Goal: Find contact information: Find contact information

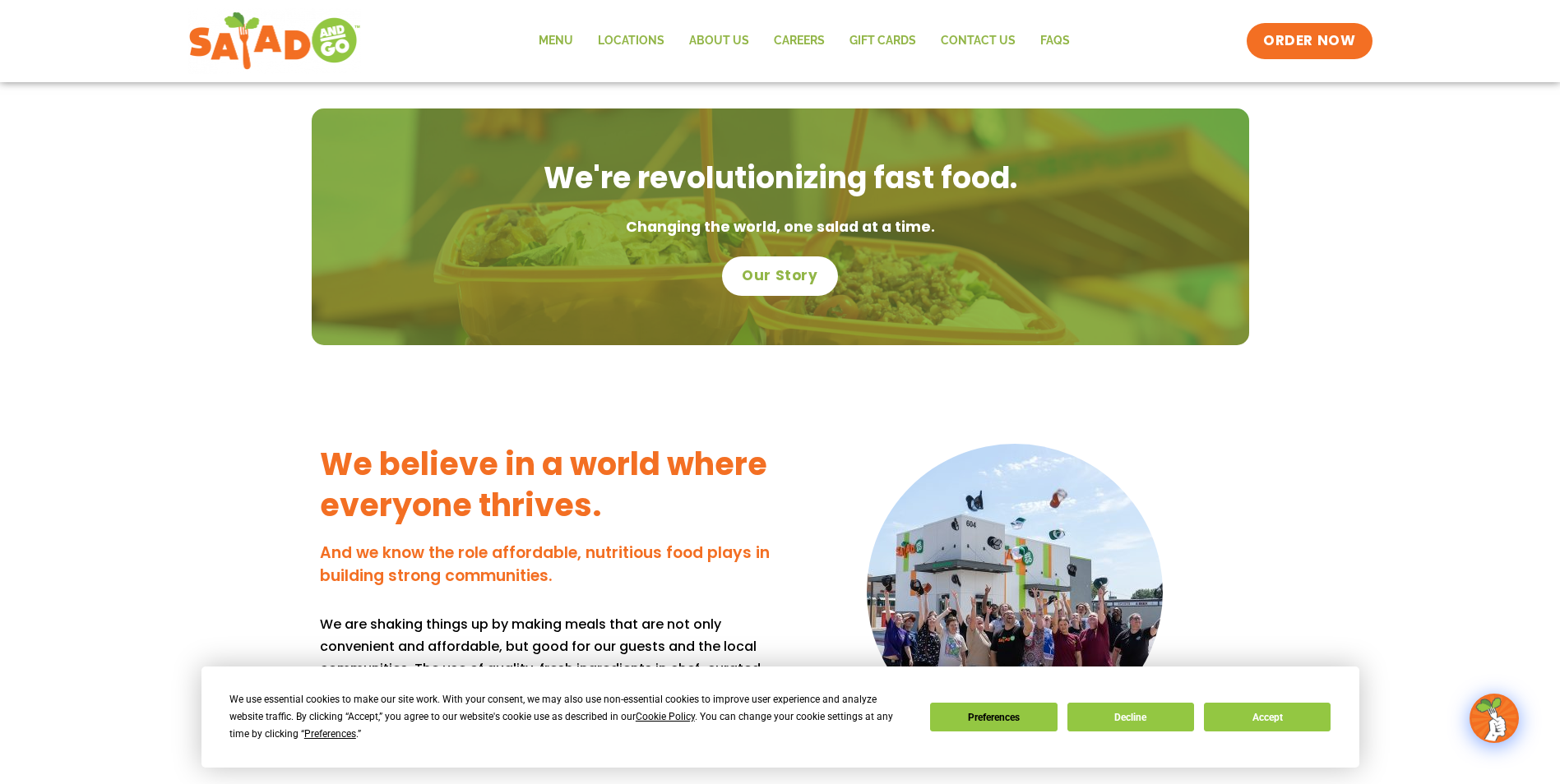
scroll to position [823, 0]
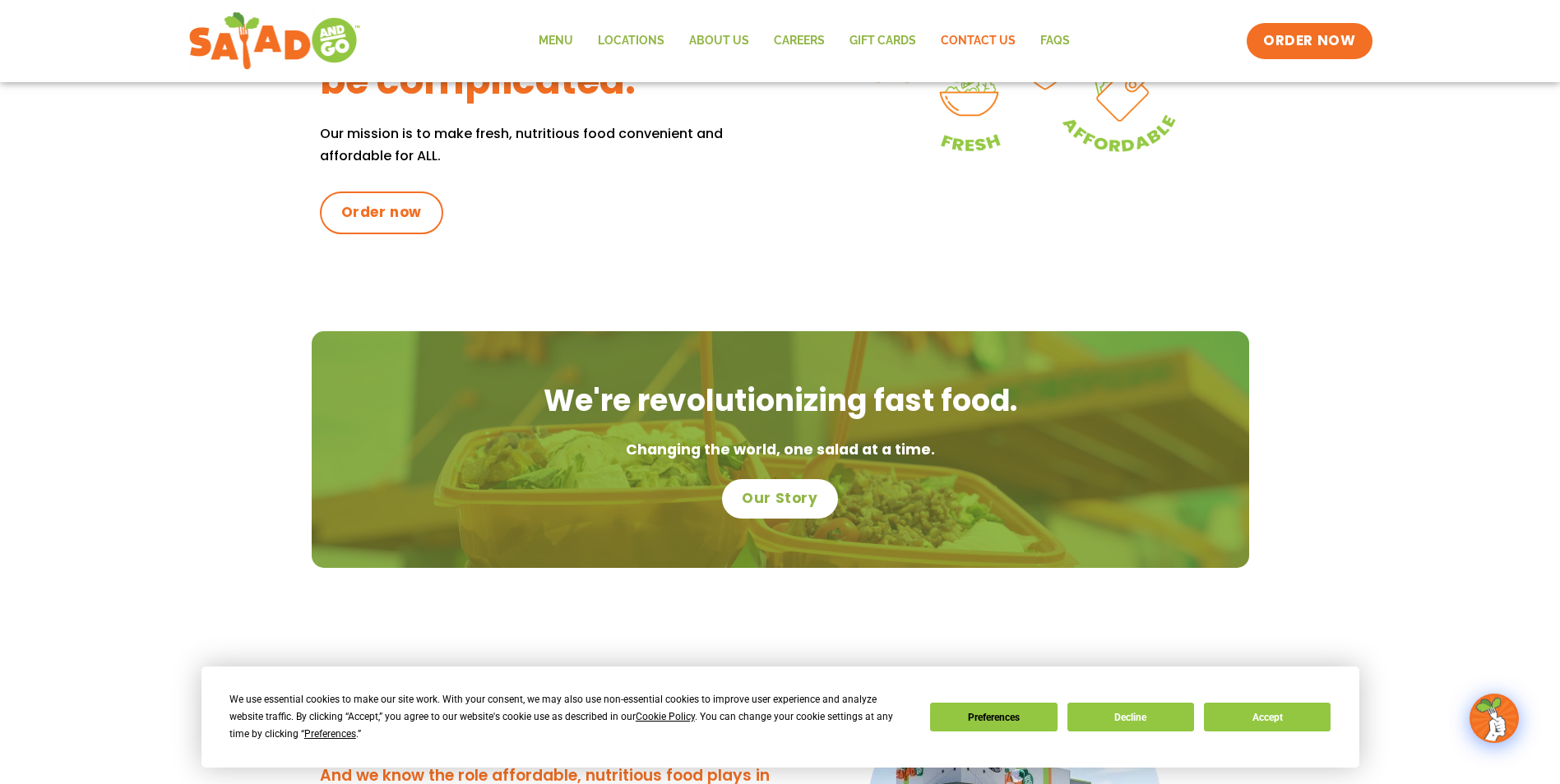
click at [956, 38] on link "Contact Us" at bounding box center [978, 41] width 100 height 38
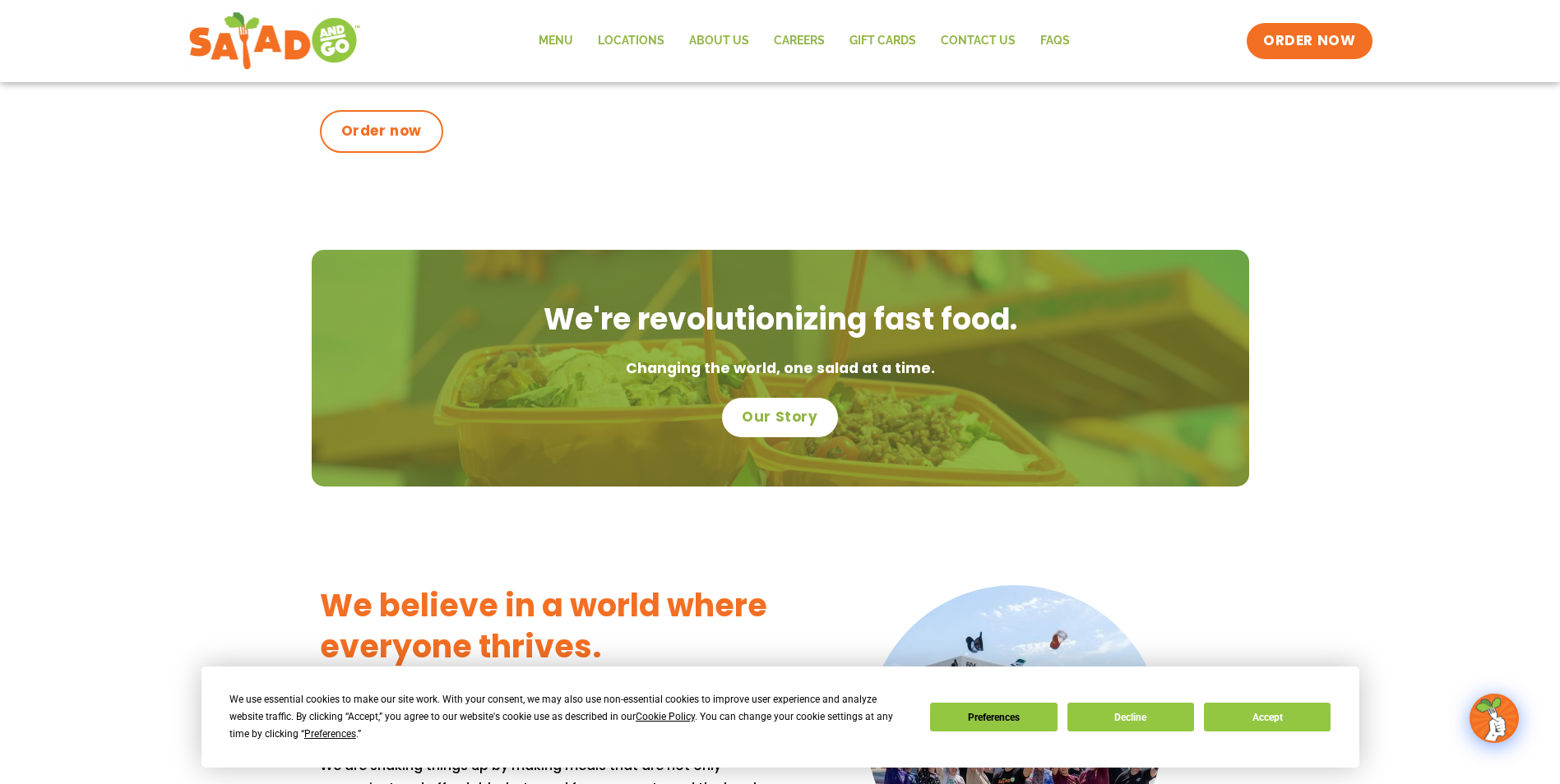
scroll to position [1069, 0]
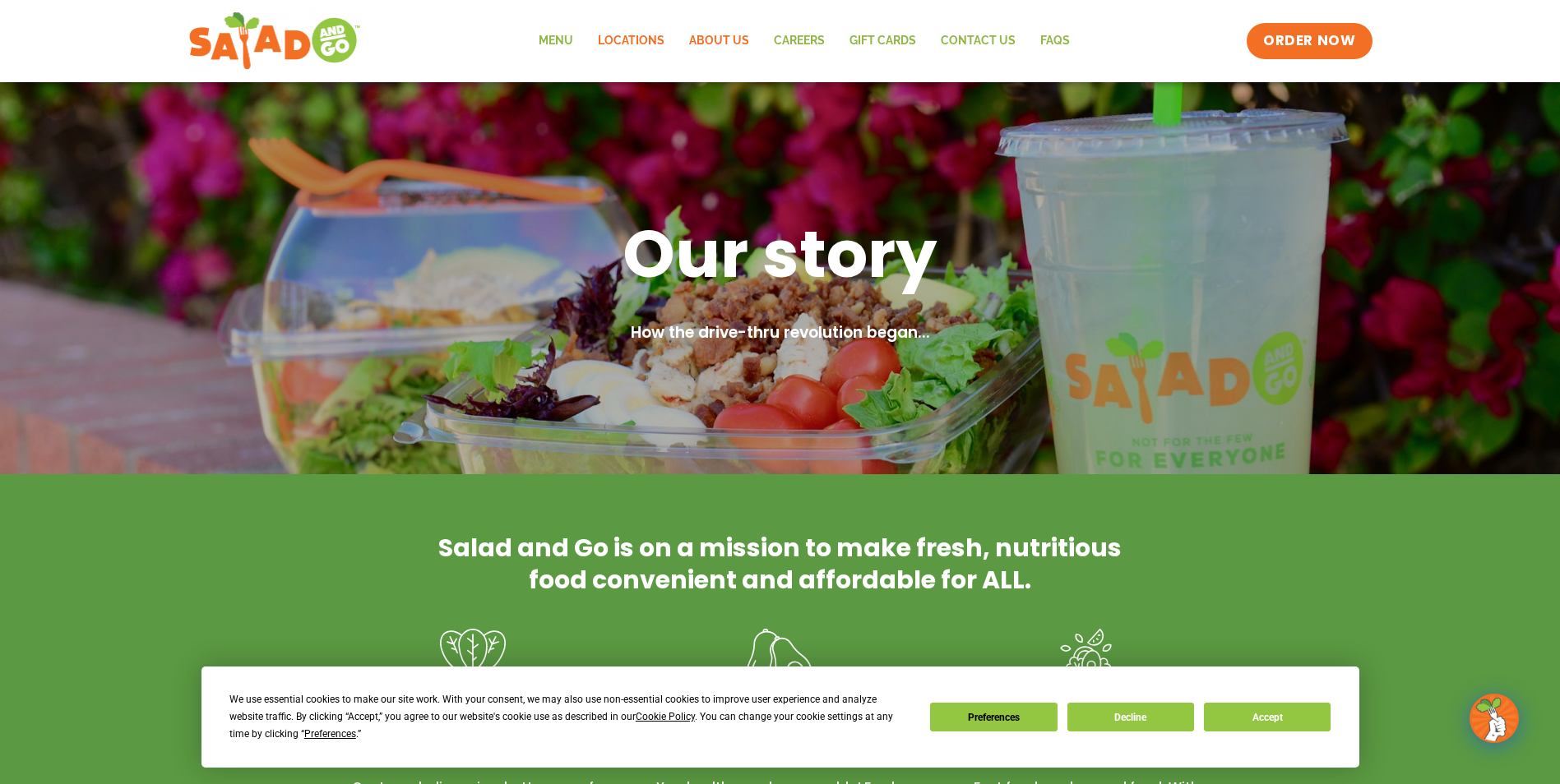
click at [650, 42] on link "Locations" at bounding box center [631, 41] width 92 height 38
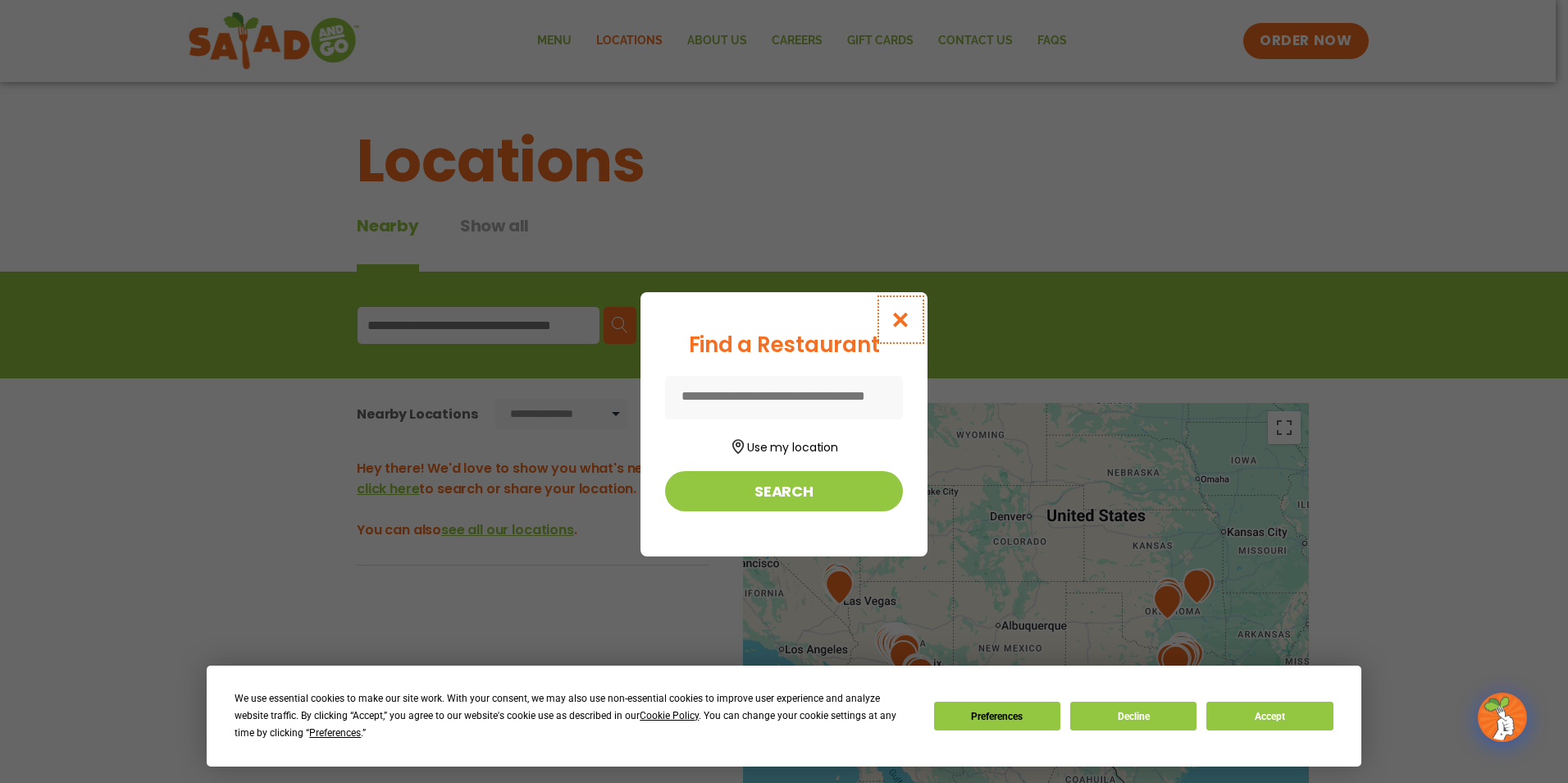
click at [905, 323] on icon "Close modal" at bounding box center [901, 319] width 21 height 17
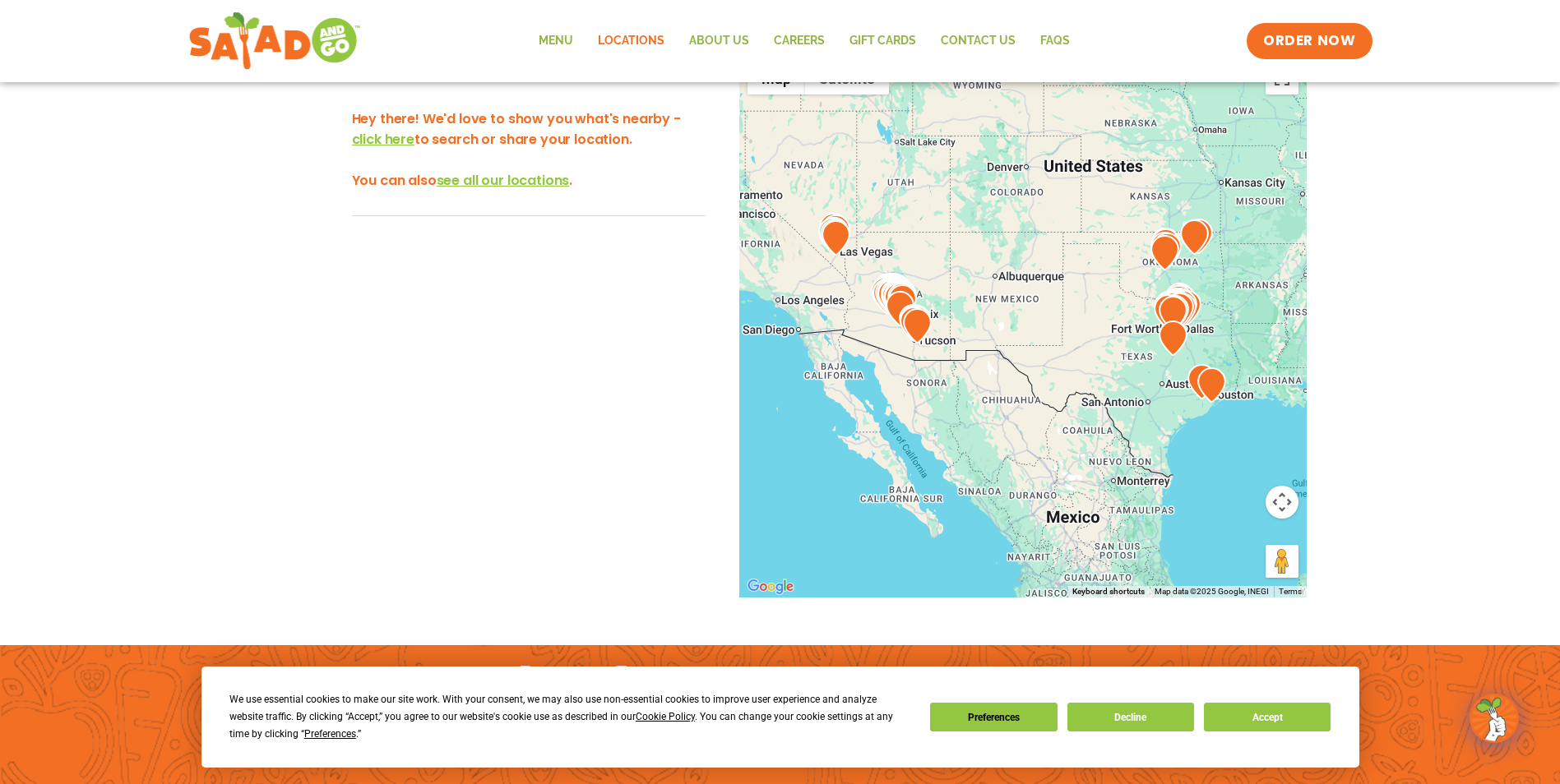
scroll to position [216, 0]
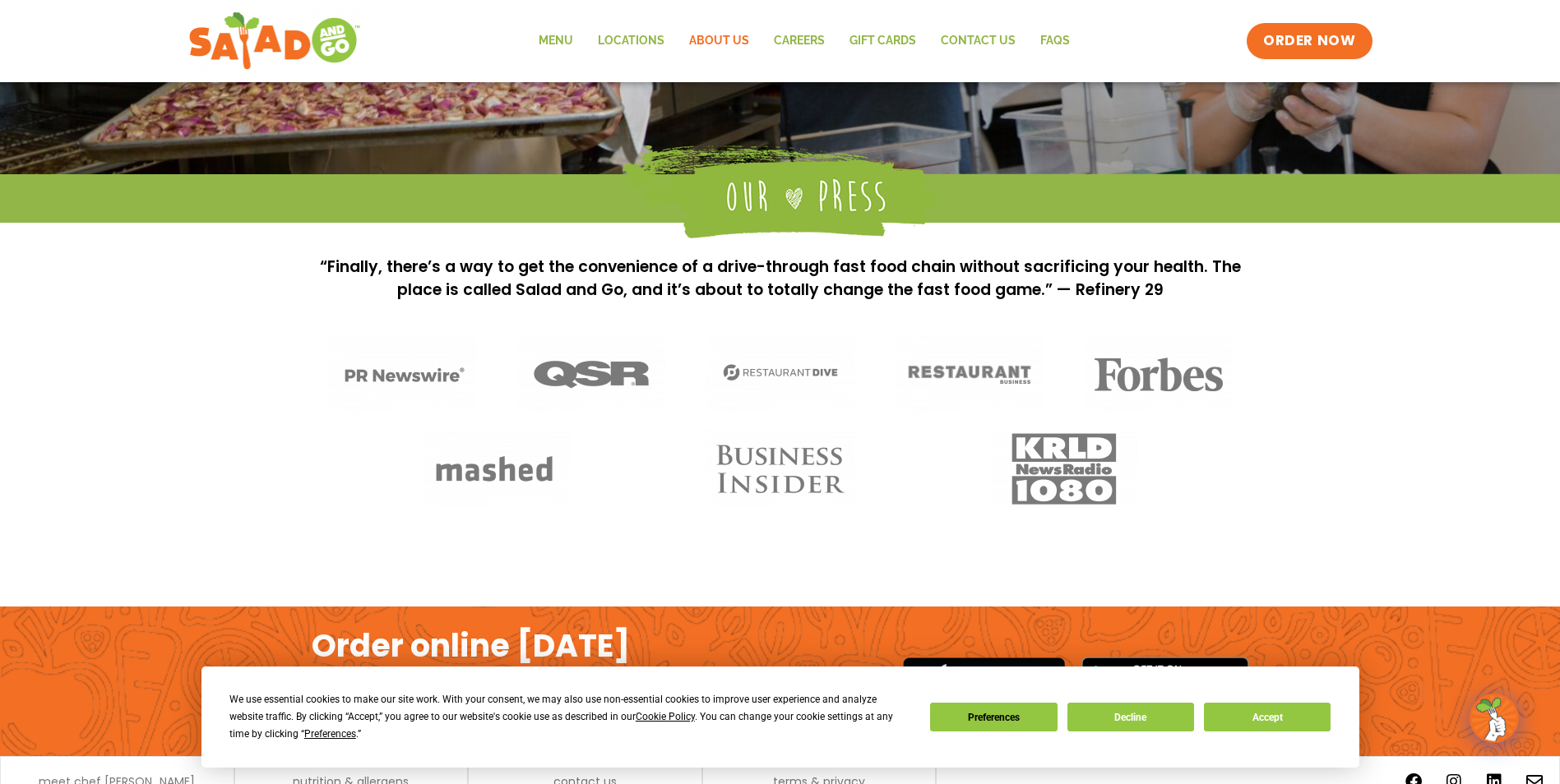
scroll to position [1294, 0]
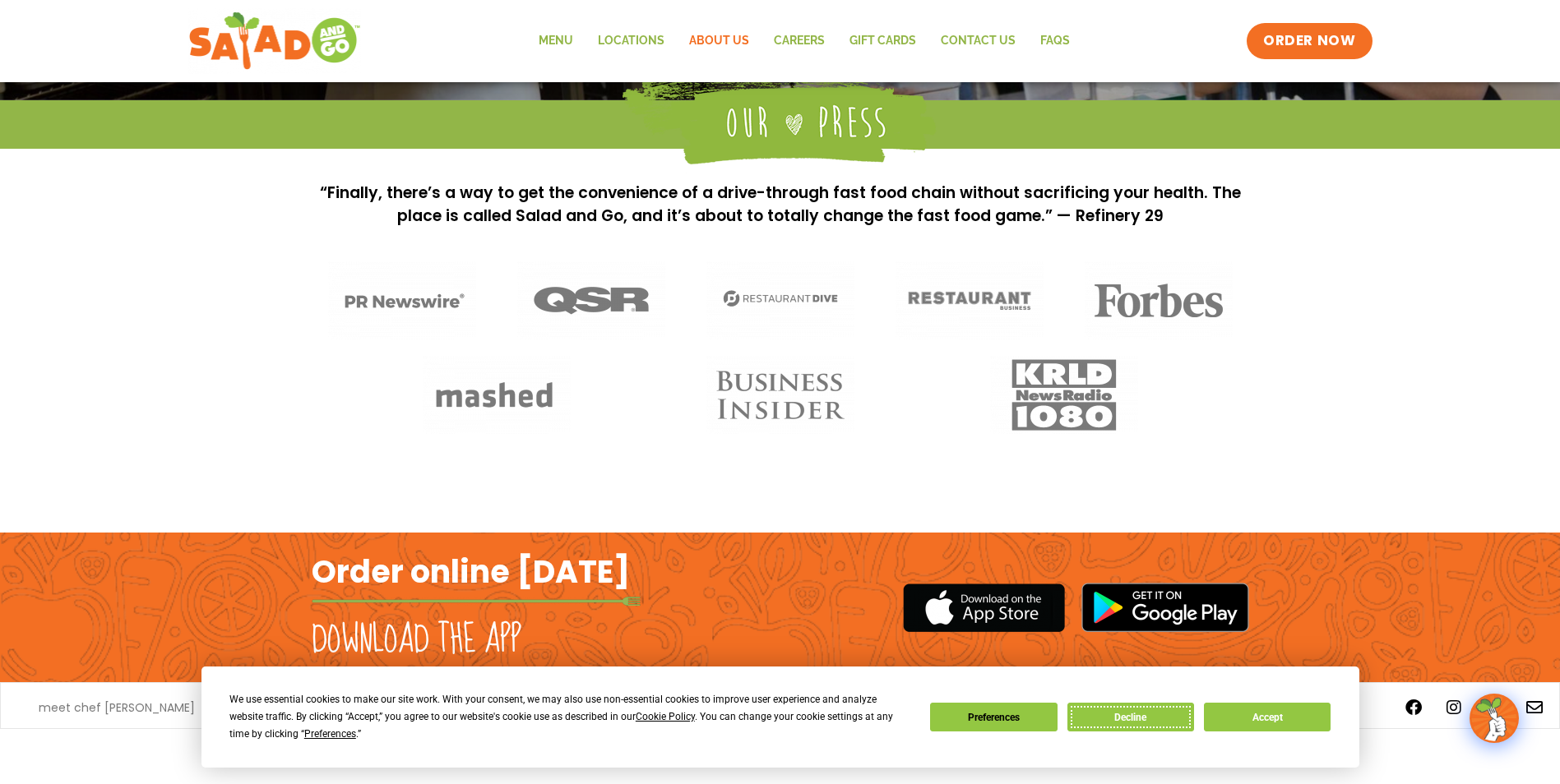
click at [1122, 718] on button "Decline" at bounding box center [1130, 716] width 126 height 29
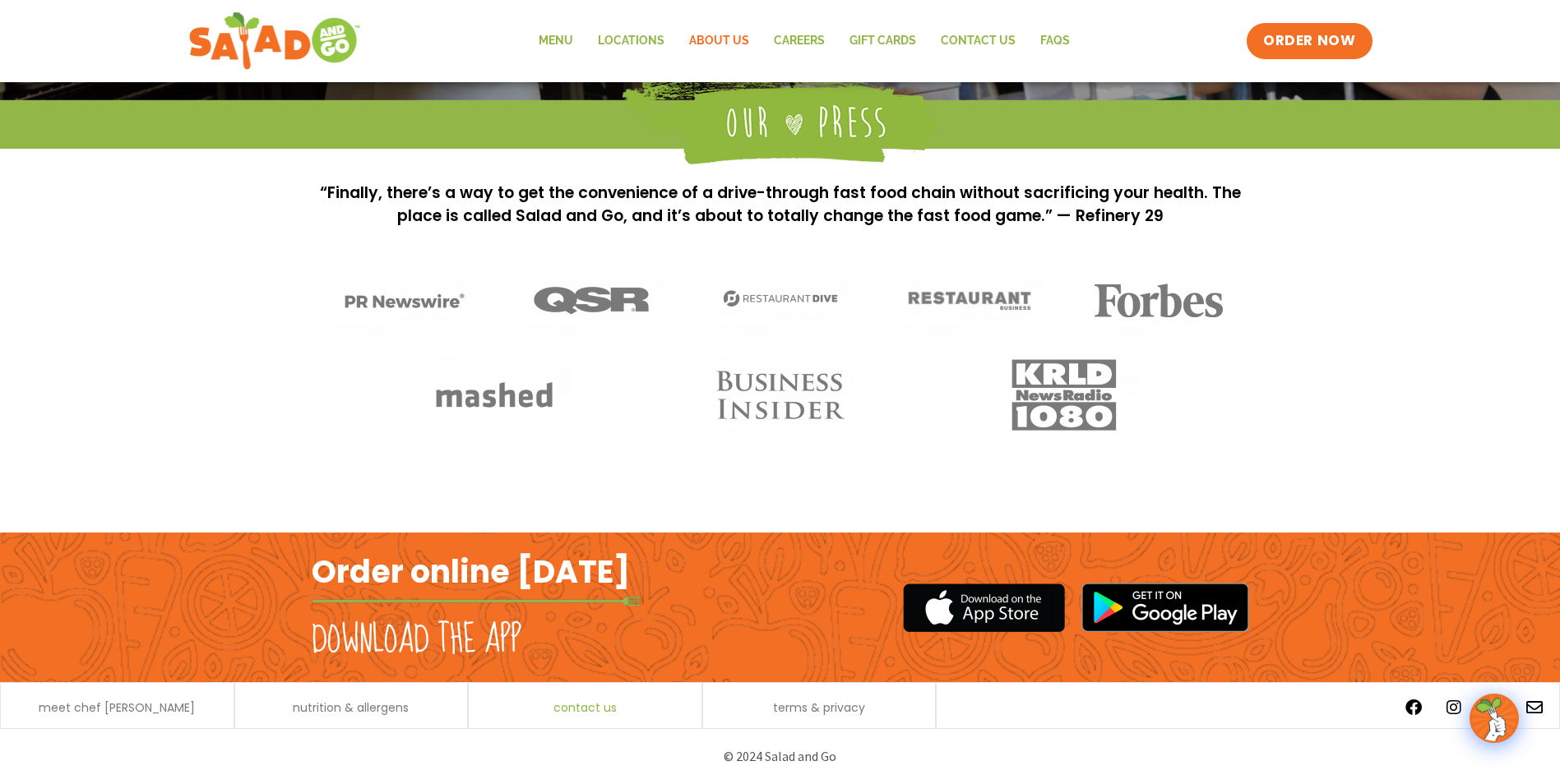
click at [602, 707] on span "contact us" at bounding box center [585, 707] width 64 height 12
